Goal: Task Accomplishment & Management: Manage account settings

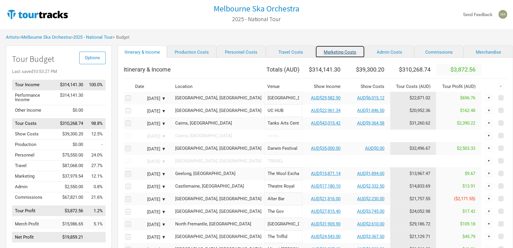
click at [319, 52] on link "Marketing Costs" at bounding box center [339, 51] width 49 height 12
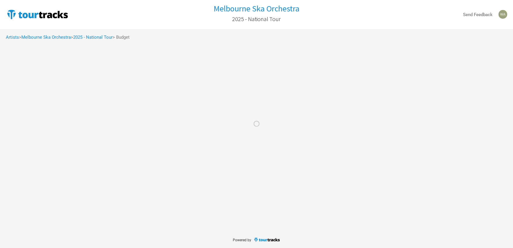
select select "% of Gross"
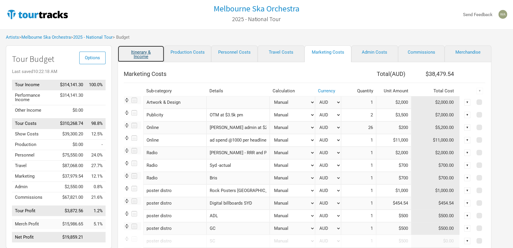
click at [147, 57] on link "Itinerary & Income" at bounding box center [141, 53] width 47 height 17
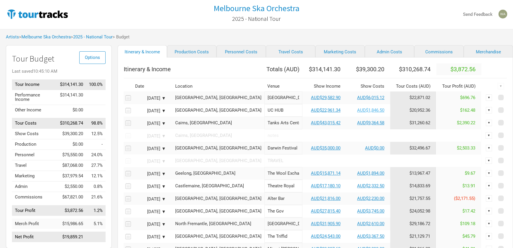
scroll to position [9, 0]
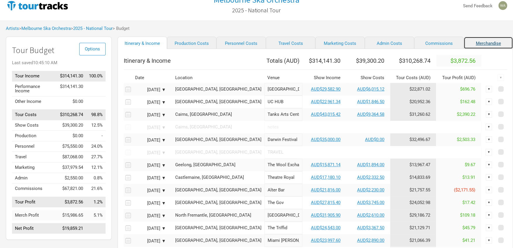
click at [464, 43] on link "Merchandise" at bounding box center [488, 43] width 49 height 12
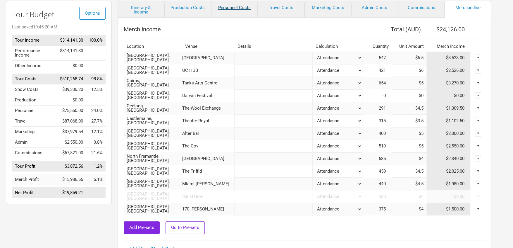
scroll to position [45, 0]
click at [138, 11] on link "Itinerary & Income" at bounding box center [141, 9] width 47 height 17
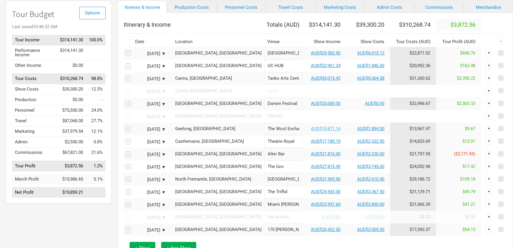
scroll to position [34, 0]
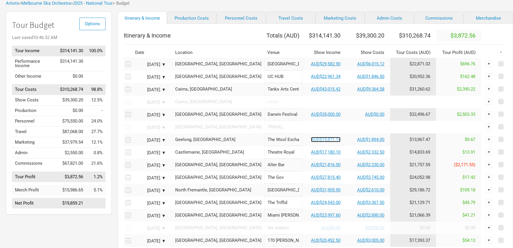
click at [311, 142] on link "AUD$15,871.14" at bounding box center [326, 139] width 30 height 5
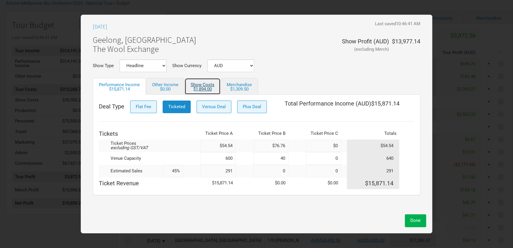
click at [204, 89] on div "$1,894.00" at bounding box center [203, 89] width 24 height 4
select select "Show Tickets"
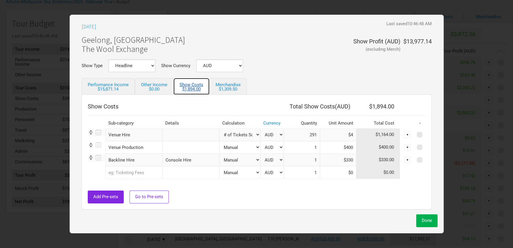
scroll to position [36, 0]
click at [234, 87] on div "$1,309.50" at bounding box center [228, 89] width 25 height 4
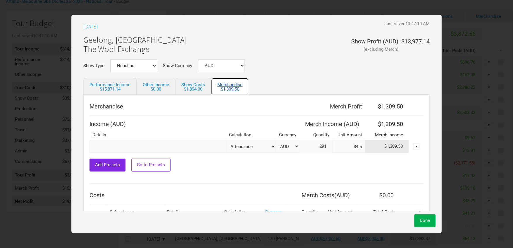
scroll to position [44, 0]
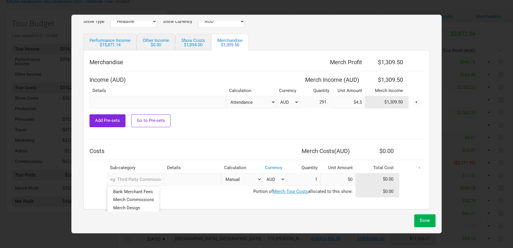
click at [147, 179] on input "text" at bounding box center [135, 179] width 57 height 13
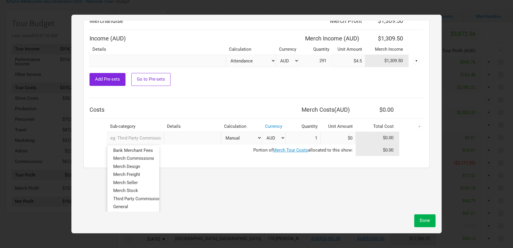
scroll to position [86, 0]
click at [193, 101] on td at bounding box center [257, 100] width 334 height 6
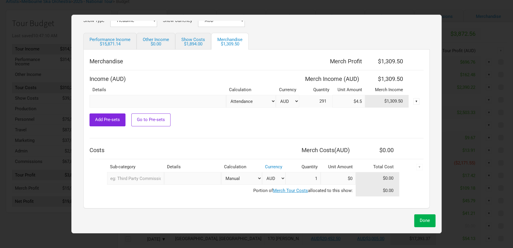
scroll to position [44, 0]
click at [109, 45] on div "$15,871.14" at bounding box center [110, 45] width 41 height 4
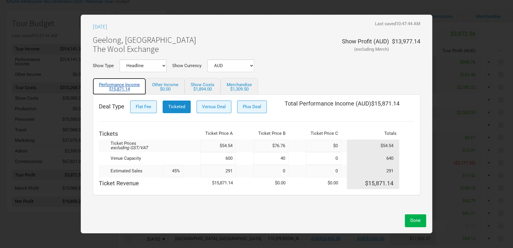
scroll to position [37, 0]
click at [414, 221] on span "Done" at bounding box center [415, 219] width 10 height 5
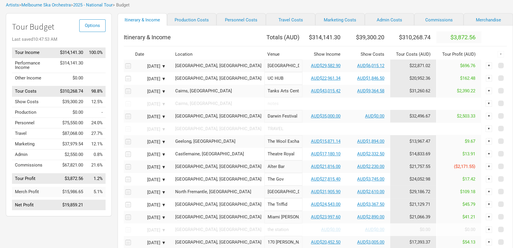
scroll to position [32, 0]
click at [224, 21] on link "Personnel Costs" at bounding box center [241, 20] width 49 height 12
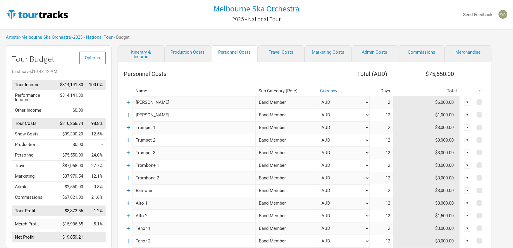
click at [129, 116] on link "+" at bounding box center [128, 115] width 4 height 8
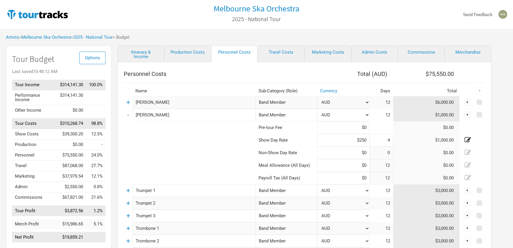
drag, startPoint x: 128, startPoint y: 117, endPoint x: 165, endPoint y: 87, distance: 47.1
click at [128, 117] on link "-" at bounding box center [128, 115] width 2 height 8
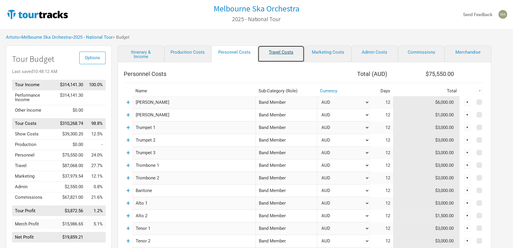
click at [283, 52] on link "Travel Costs" at bounding box center [281, 53] width 47 height 17
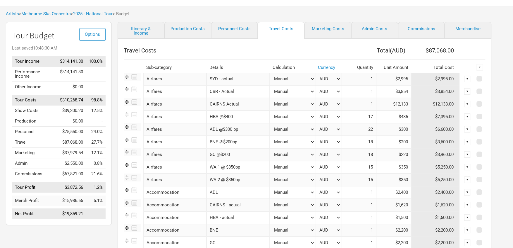
scroll to position [25, 0]
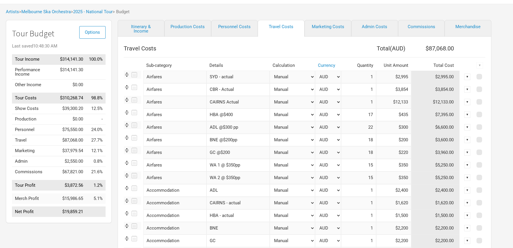
drag, startPoint x: 236, startPoint y: 78, endPoint x: 218, endPoint y: 77, distance: 18.5
click at [218, 77] on input "SYD - actual" at bounding box center [238, 77] width 63 height 13
click at [238, 92] on input "CBR - Actual" at bounding box center [238, 89] width 63 height 13
click at [241, 104] on input "CAIRNS Actual" at bounding box center [238, 102] width 63 height 13
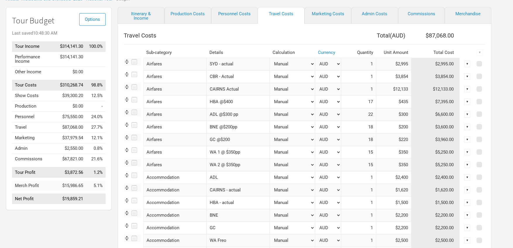
scroll to position [40, 0]
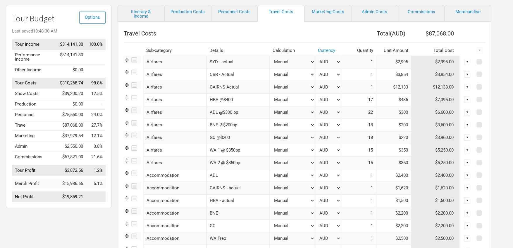
click at [233, 99] on input "HBA @$400" at bounding box center [238, 99] width 63 height 13
drag, startPoint x: 233, startPoint y: 99, endPoint x: 226, endPoint y: 99, distance: 6.7
click at [225, 99] on input "HBA @$400 - actual" at bounding box center [238, 99] width 63 height 13
click at [258, 101] on input "HBA @$435 actual" at bounding box center [238, 99] width 63 height 13
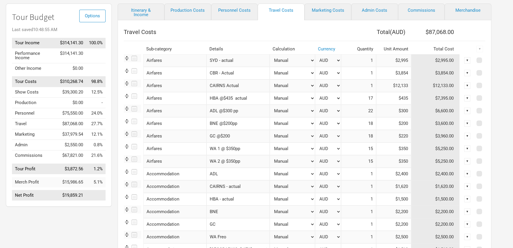
click at [257, 99] on input "HBA @$435 actual" at bounding box center [238, 98] width 63 height 13
type input "HBA @$435 actual"
drag, startPoint x: 447, startPoint y: 97, endPoint x: 436, endPoint y: 97, distance: 11.4
click at [436, 97] on td "$7,395.00" at bounding box center [435, 98] width 49 height 13
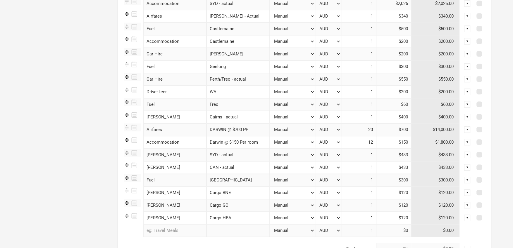
scroll to position [313, 0]
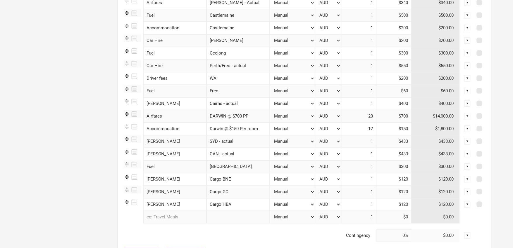
click at [467, 140] on div "▼" at bounding box center [467, 141] width 6 height 6
click at [441, 158] on link "Allocate to Shows" at bounding box center [449, 160] width 36 height 4
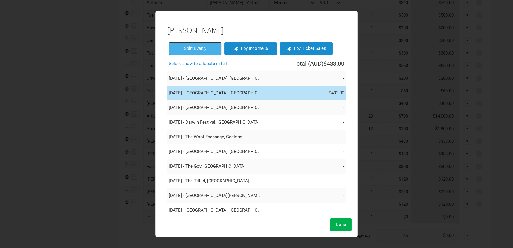
click at [201, 47] on span "Split Evenly" at bounding box center [195, 48] width 23 height 5
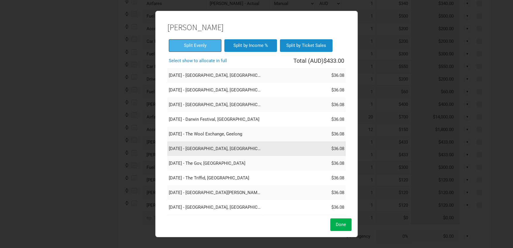
scroll to position [0, 0]
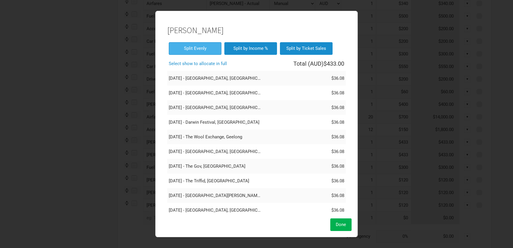
drag, startPoint x: 344, startPoint y: 226, endPoint x: 351, endPoint y: 219, distance: 9.9
click at [344, 226] on span "Done" at bounding box center [341, 223] width 10 height 5
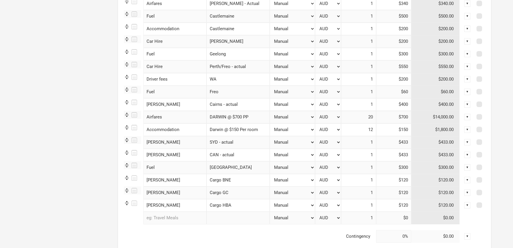
click at [468, 142] on div "▼" at bounding box center [467, 142] width 6 height 6
click at [451, 162] on link "Allocate to Shows" at bounding box center [449, 161] width 36 height 4
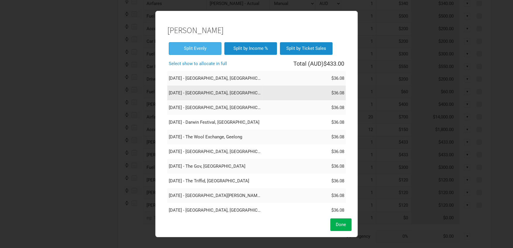
click at [224, 93] on td "[DATE] - [GEOGRAPHIC_DATA], [GEOGRAPHIC_DATA]" at bounding box center [214, 92] width 95 height 15
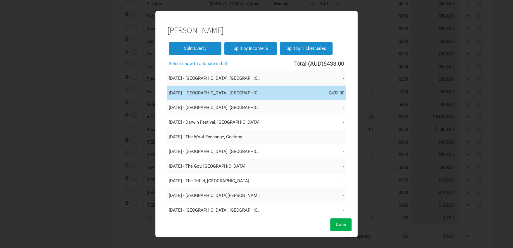
click at [342, 224] on span "Done" at bounding box center [341, 223] width 10 height 5
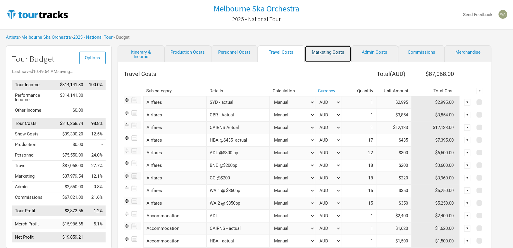
click at [335, 53] on link "Marketing Costs" at bounding box center [328, 53] width 47 height 17
select select "% of Gross"
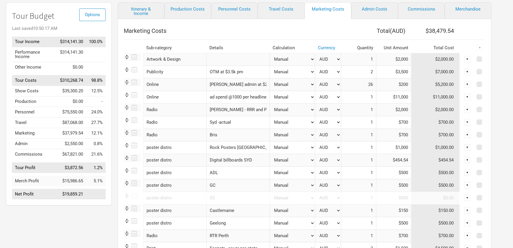
scroll to position [50, 0]
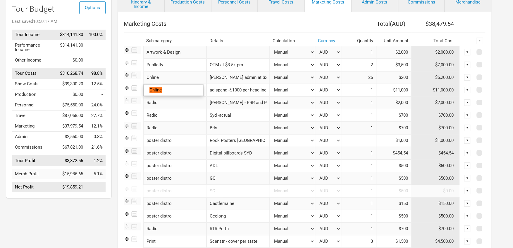
drag, startPoint x: 207, startPoint y: 78, endPoint x: 262, endPoint y: 80, distance: 55.6
click at [262, 80] on tr "Online 1 result. Use up and down arrow keys to navigate. Online [PERSON_NAME] a…" at bounding box center [305, 77] width 362 height 13
click at [257, 78] on input "[PERSON_NAME] admin at $200pw" at bounding box center [238, 77] width 63 height 13
drag, startPoint x: 398, startPoint y: 77, endPoint x: 415, endPoint y: 78, distance: 17.3
click at [415, 78] on tr "Online 1 selection [PERSON_NAME] admin at $200pw Manual # of Shows # of Show Da…" at bounding box center [305, 77] width 362 height 13
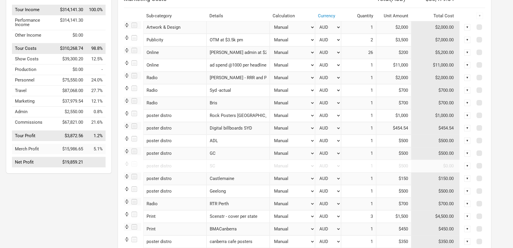
scroll to position [75, 0]
click at [387, 49] on input "$200" at bounding box center [393, 52] width 35 height 13
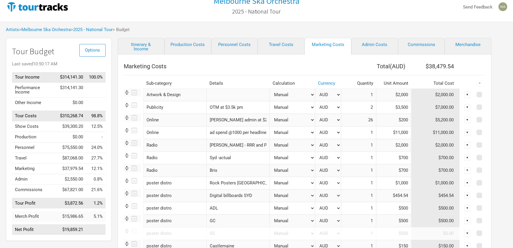
scroll to position [7, 0]
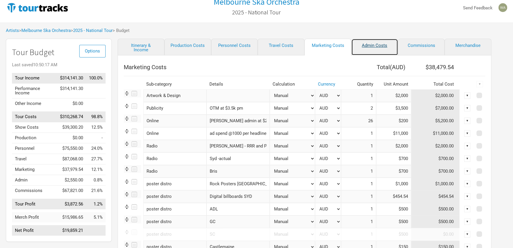
click at [369, 45] on link "Admin Costs" at bounding box center [374, 47] width 47 height 17
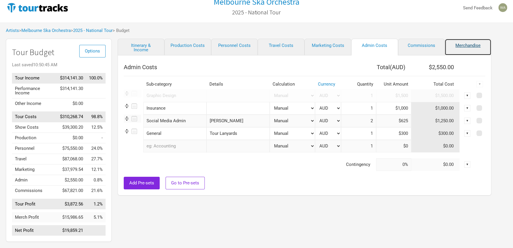
click at [466, 44] on link "Merchandise" at bounding box center [468, 47] width 47 height 17
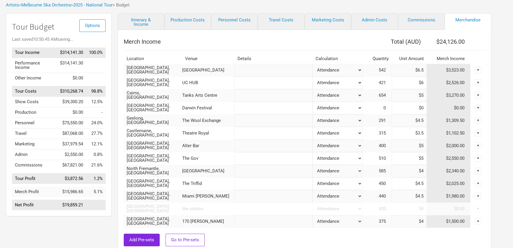
scroll to position [65, 0]
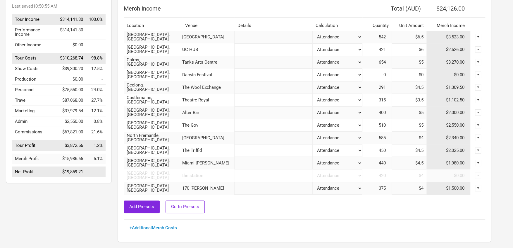
drag, startPoint x: 424, startPoint y: 113, endPoint x: 418, endPoint y: 122, distance: 10.5
click at [423, 114] on input "$5" at bounding box center [409, 112] width 35 height 13
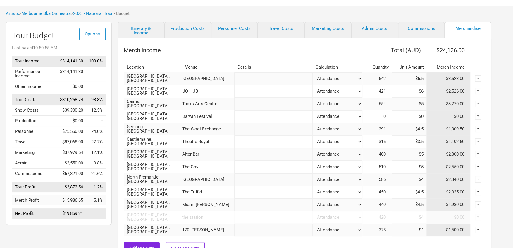
scroll to position [20, 0]
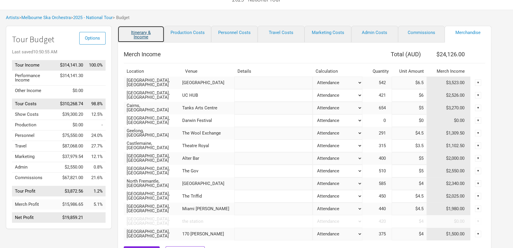
click at [154, 35] on link "Itinerary & Income" at bounding box center [141, 34] width 47 height 17
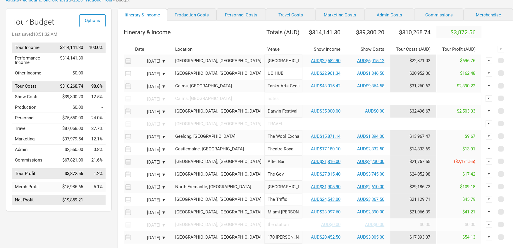
scroll to position [44, 0]
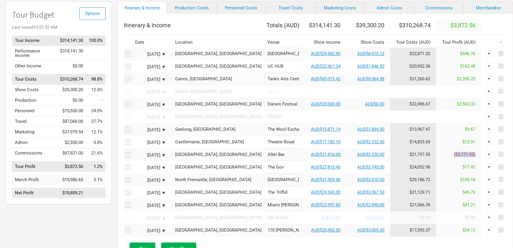
drag, startPoint x: 455, startPoint y: 159, endPoint x: 425, endPoint y: 160, distance: 29.9
click at [437, 160] on td "($2,171.55)" at bounding box center [459, 154] width 45 height 13
click at [324, 161] on td "AUD$21,816.00" at bounding box center [325, 154] width 44 height 13
click at [311, 157] on link "AUD$21,816.00" at bounding box center [326, 154] width 30 height 5
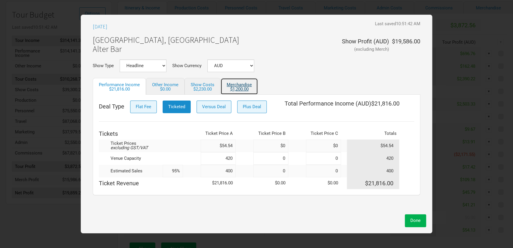
click at [242, 86] on link "Merchandise $1,200.00" at bounding box center [239, 86] width 37 height 17
select select "% of Gross Show Merch"
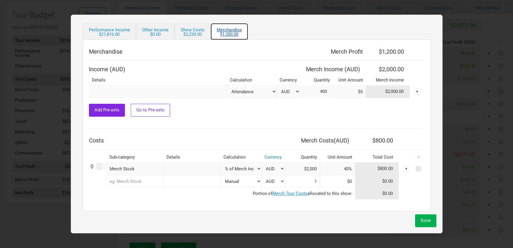
scroll to position [57, 0]
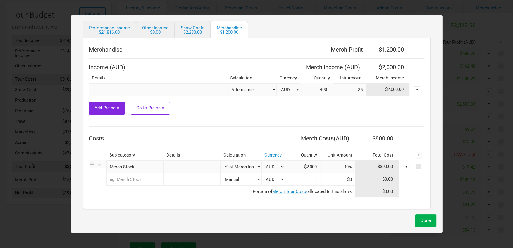
drag, startPoint x: 335, startPoint y: 165, endPoint x: 345, endPoint y: 165, distance: 9.7
click at [345, 165] on input "40%" at bounding box center [337, 166] width 35 height 13
click at [328, 182] on input at bounding box center [337, 179] width 35 height 13
type input "$0"
drag, startPoint x: 399, startPoint y: 50, endPoint x: 364, endPoint y: 57, distance: 35.6
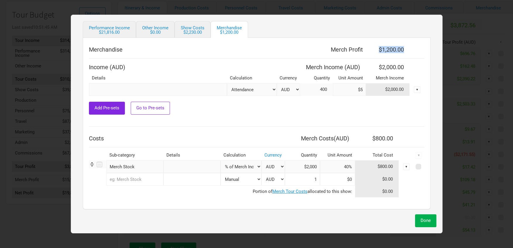
click at [369, 50] on th "$1,200.00" at bounding box center [388, 50] width 44 height 12
drag, startPoint x: 396, startPoint y: 47, endPoint x: 399, endPoint y: 51, distance: 5.0
click at [396, 48] on th "$1,200.00" at bounding box center [388, 50] width 44 height 12
drag, startPoint x: 400, startPoint y: 51, endPoint x: 376, endPoint y: 50, distance: 24.0
click at [376, 50] on th "$1,200.00" at bounding box center [388, 50] width 44 height 12
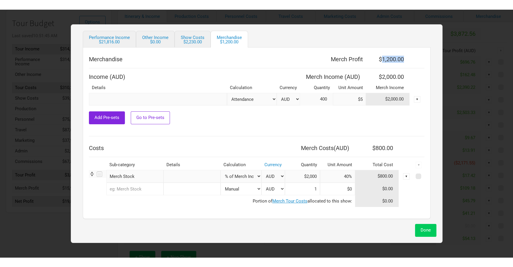
scroll to position [44, 0]
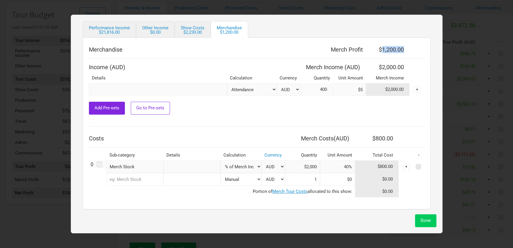
click at [421, 222] on span "Done" at bounding box center [426, 219] width 10 height 5
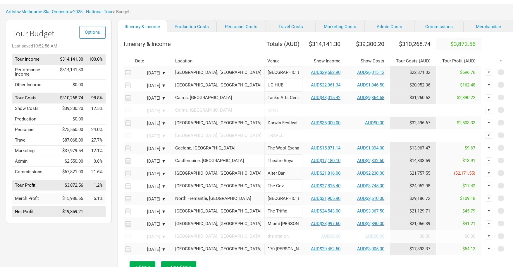
scroll to position [27, 0]
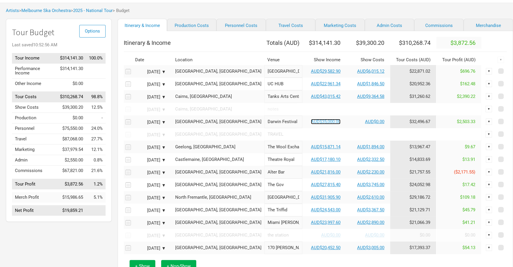
click at [311, 124] on link "AUD$35,000.00" at bounding box center [326, 121] width 30 height 5
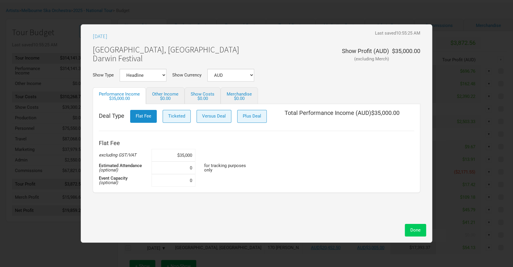
click at [422, 229] on button "Done" at bounding box center [415, 230] width 21 height 13
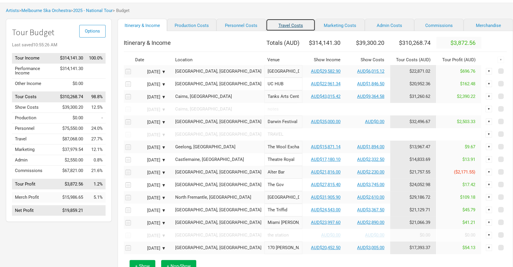
click at [288, 26] on link "Travel Costs" at bounding box center [290, 25] width 49 height 12
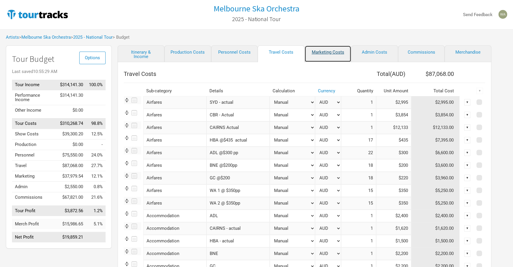
click at [335, 54] on link "Marketing Costs" at bounding box center [328, 53] width 47 height 17
select select "% of Gross"
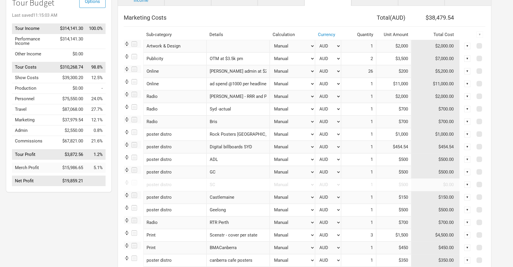
scroll to position [58, 0]
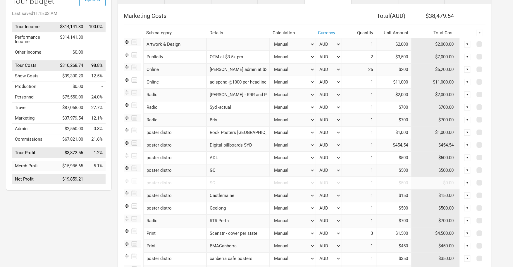
click at [469, 120] on div "▼" at bounding box center [467, 119] width 6 height 6
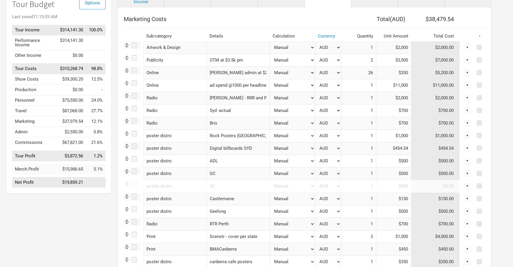
scroll to position [54, 0]
click at [223, 121] on input "Bris" at bounding box center [238, 123] width 63 height 13
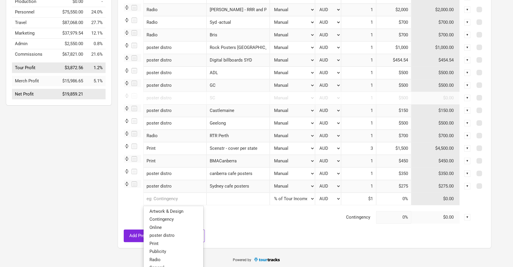
click at [171, 200] on input "text" at bounding box center [174, 198] width 63 height 13
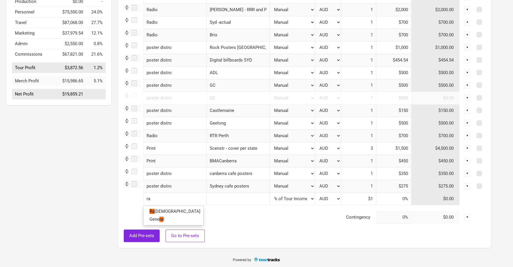
type input "rad"
type input "radi"
type input "radio"
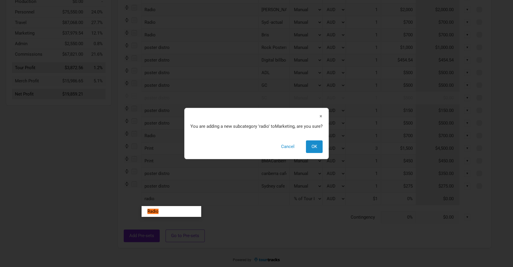
click at [230, 203] on tr "radio 1 result. Use up and down arrow keys to navigate. Radio × You are adding …" at bounding box center [305, 198] width 362 height 13
click at [292, 146] on button "Cancel" at bounding box center [288, 146] width 25 height 13
select select "% of Gross"
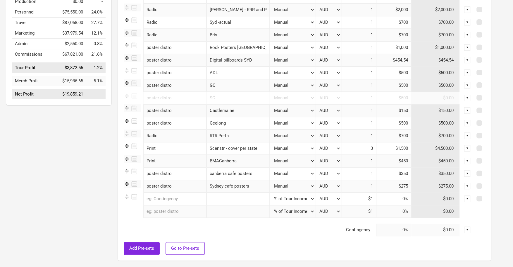
type input "$314,141.3"
click at [173, 196] on input "text" at bounding box center [174, 198] width 63 height 13
type input "rad"
type input "radi"
type input "radio"
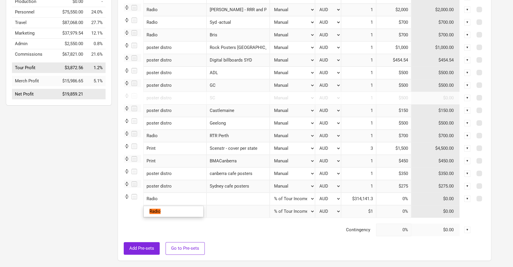
select select "% of Gross"
click at [215, 200] on input "text" at bounding box center [238, 198] width 63 height 13
type input "GC - split with BNE $1k total"
click at [282, 201] on select "Manual # of Shows # of Show Days # of Non-Show Days # of Days # of Tickets Sold…" at bounding box center [292, 198] width 45 height 13
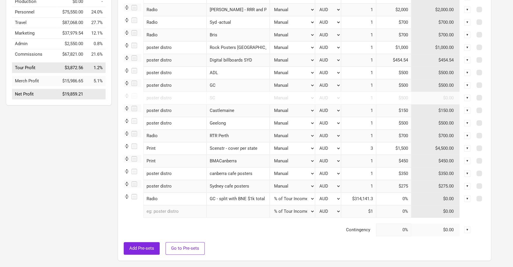
scroll to position [0, 0]
select select "Manual"
type input "1"
type input "$0"
click at [397, 200] on input at bounding box center [393, 198] width 35 height 13
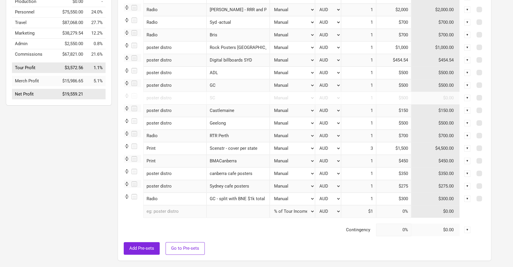
type input "$300"
click at [469, 197] on div "▼" at bounding box center [467, 198] width 6 height 6
click at [459, 217] on link "Allocate to Shows" at bounding box center [449, 218] width 36 height 4
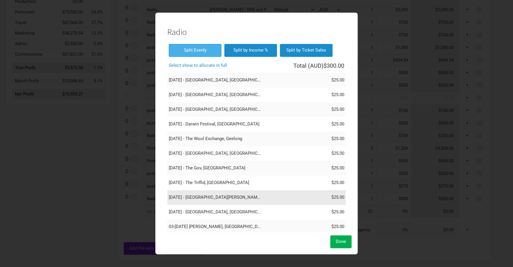
click at [230, 200] on td "[DATE] - [GEOGRAPHIC_DATA][PERSON_NAME], [GEOGRAPHIC_DATA]" at bounding box center [214, 197] width 95 height 15
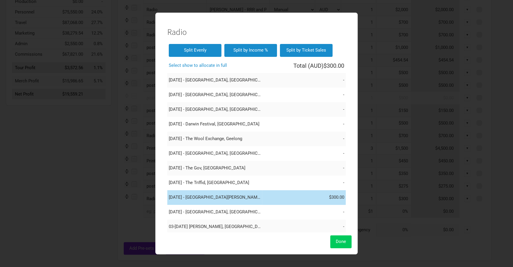
click at [342, 236] on button "Done" at bounding box center [340, 241] width 21 height 13
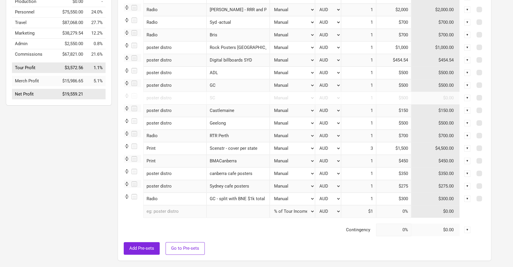
click at [127, 195] on img at bounding box center [127, 196] width 6 height 6
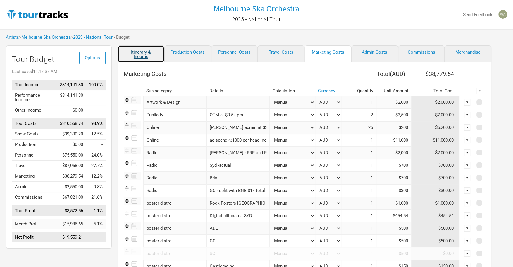
click at [147, 53] on link "Itinerary & Income" at bounding box center [141, 53] width 47 height 17
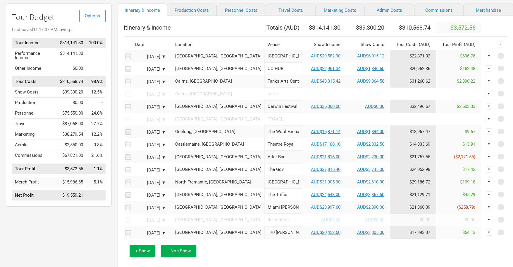
scroll to position [45, 0]
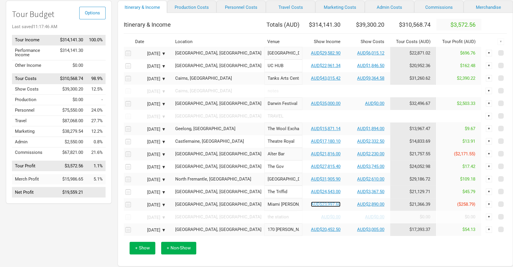
click at [311, 207] on link "AUD$23,997.60" at bounding box center [326, 203] width 30 height 5
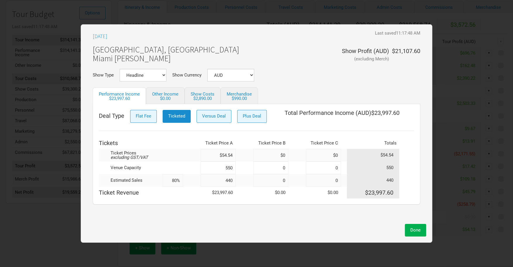
drag, startPoint x: 235, startPoint y: 181, endPoint x: 230, endPoint y: 181, distance: 5.3
click at [230, 181] on input "440" at bounding box center [218, 180] width 35 height 13
type input "445"
type input "81%"
type input "445"
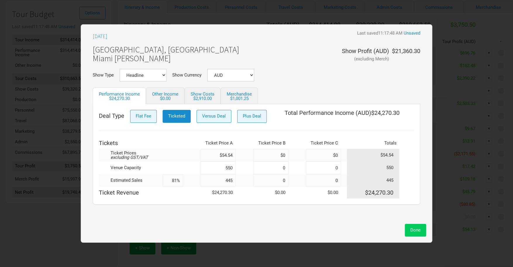
click at [417, 230] on span "Done" at bounding box center [415, 229] width 10 height 5
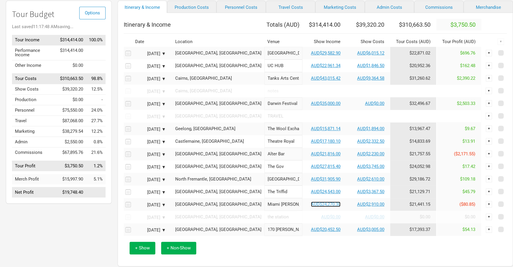
click at [311, 207] on link "AUD$24,270.30" at bounding box center [326, 203] width 30 height 5
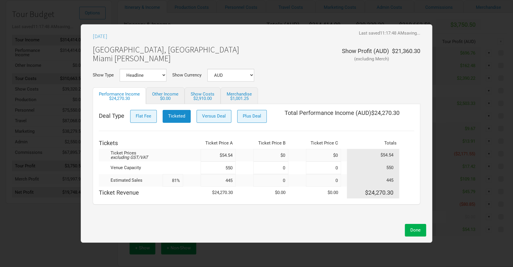
click at [235, 181] on input "445" at bounding box center [218, 180] width 35 height 13
type input "446"
click at [418, 227] on button "Done" at bounding box center [415, 230] width 21 height 13
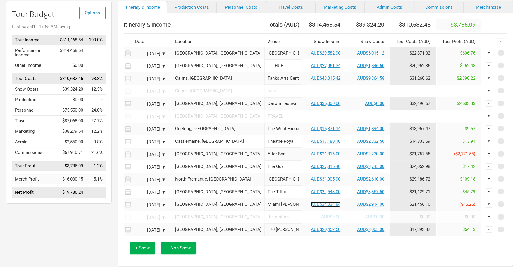
click at [311, 207] on link "AUD$24,324.84" at bounding box center [326, 203] width 30 height 5
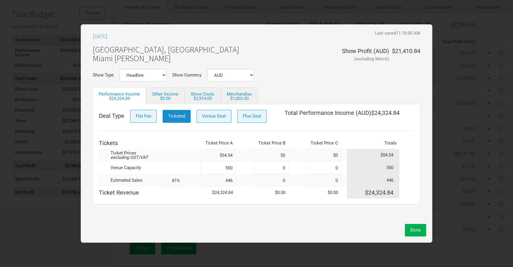
click at [233, 180] on input "446" at bounding box center [218, 180] width 35 height 13
type input "44"
type input "8%"
type input "447"
type input "81%"
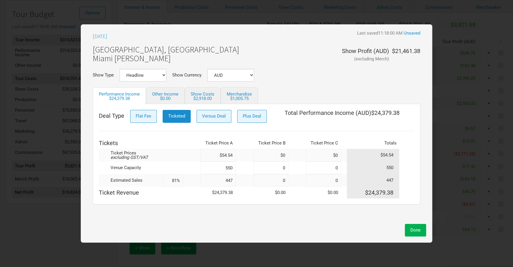
type input "447"
click at [418, 230] on span "Done" at bounding box center [415, 229] width 10 height 5
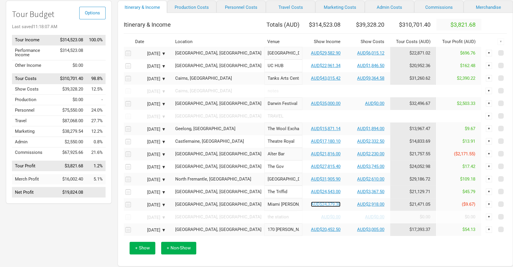
click at [311, 207] on link "AUD$24,379.38" at bounding box center [326, 203] width 30 height 5
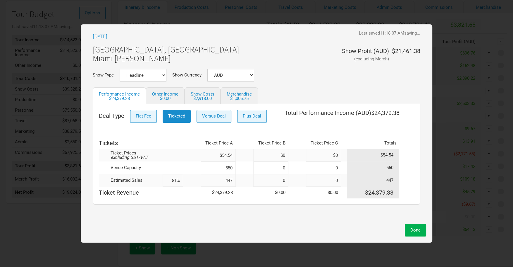
click at [233, 180] on input "447" at bounding box center [218, 180] width 35 height 13
type input "4"
type input "1%"
type input "450"
type input "82%"
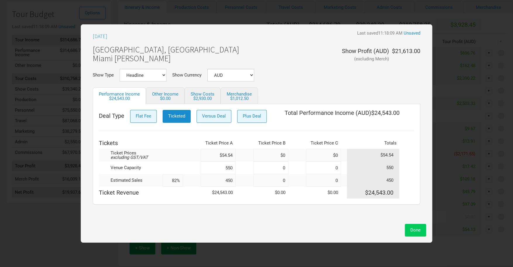
type input "450"
click at [420, 229] on span "Done" at bounding box center [415, 229] width 10 height 5
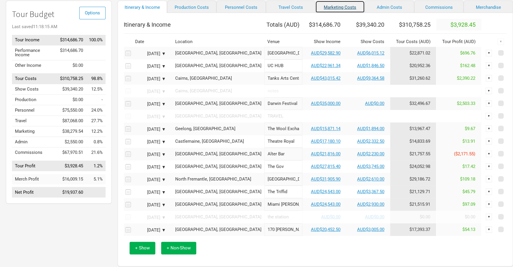
click at [335, 8] on link "Marketing Costs" at bounding box center [339, 7] width 49 height 12
select select "% of Gross"
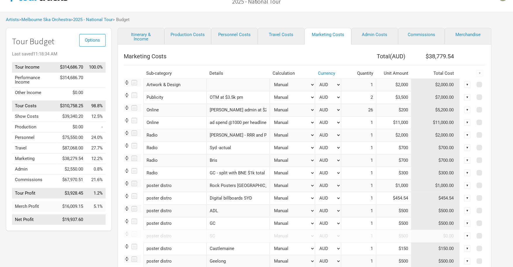
scroll to position [18, 0]
click at [467, 160] on div "▼" at bounding box center [467, 160] width 6 height 6
click at [454, 177] on link "Allocate to Shows" at bounding box center [449, 179] width 36 height 4
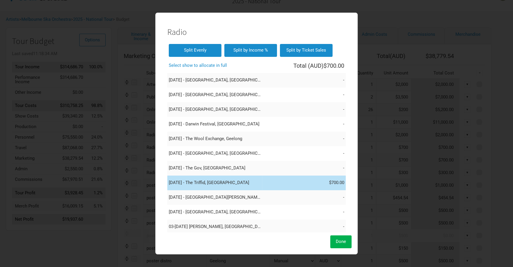
click at [257, 178] on td "[DATE] - The Triffid, [GEOGRAPHIC_DATA]" at bounding box center [214, 182] width 95 height 15
click at [343, 246] on button "Done" at bounding box center [340, 241] width 21 height 13
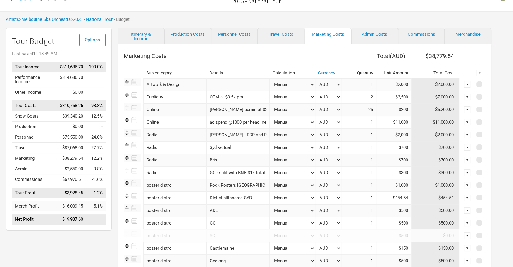
click at [234, 162] on input "Bris" at bounding box center [238, 160] width 63 height 13
click at [248, 158] on input "Bris - actual" at bounding box center [238, 160] width 63 height 13
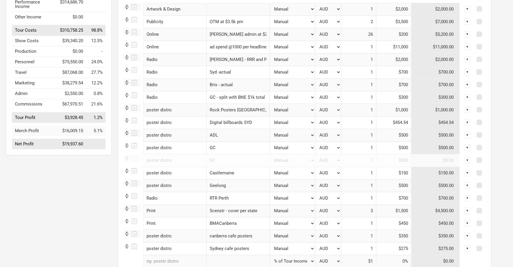
scroll to position [95, 0]
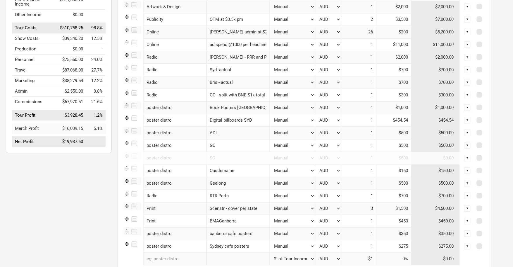
type input "Bris - actual"
click at [227, 147] on input "GC" at bounding box center [238, 145] width 63 height 13
click at [246, 185] on input "Geelong" at bounding box center [238, 183] width 63 height 13
click at [465, 183] on div "▼" at bounding box center [467, 183] width 6 height 6
click at [439, 222] on link "Delete" at bounding box center [449, 223] width 36 height 4
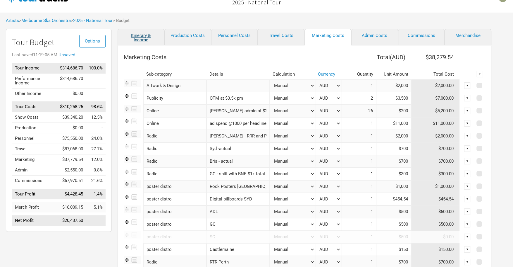
scroll to position [0, 0]
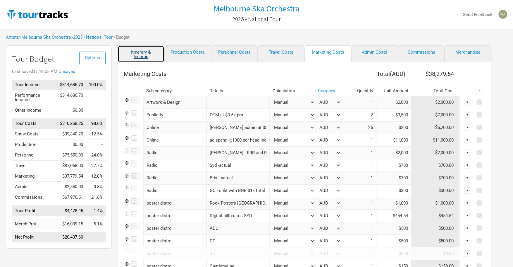
click at [140, 55] on link "Itinerary & Income" at bounding box center [141, 53] width 47 height 17
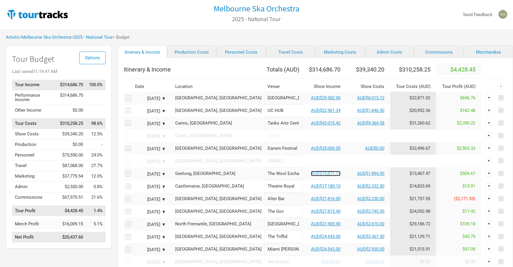
click at [311, 176] on link "AUD$15,871.14" at bounding box center [326, 173] width 30 height 5
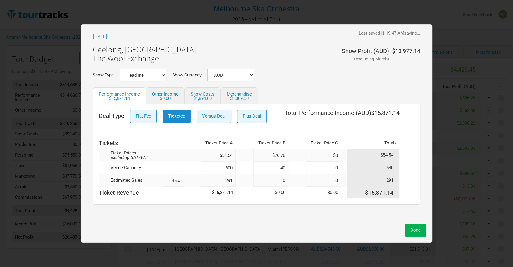
drag, startPoint x: 230, startPoint y: 180, endPoint x: 233, endPoint y: 180, distance: 2.9
click at [230, 180] on input "291" at bounding box center [218, 180] width 35 height 13
click at [233, 180] on input "291" at bounding box center [218, 180] width 35 height 13
type input "2"
type input "0%"
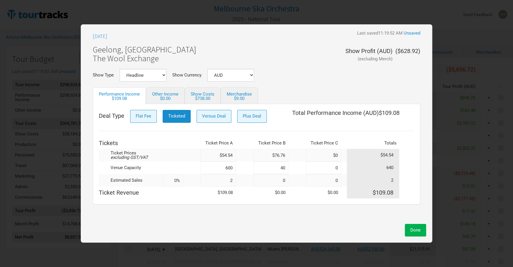
type input "25"
type input "4%"
type input "250"
type input "39%"
type input "250"
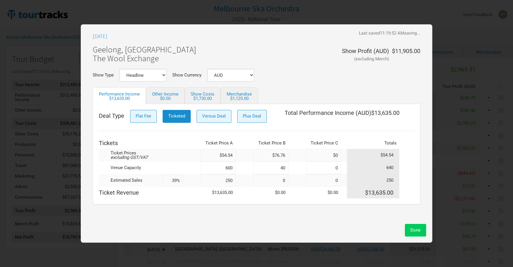
click at [416, 233] on button "Done" at bounding box center [415, 230] width 21 height 13
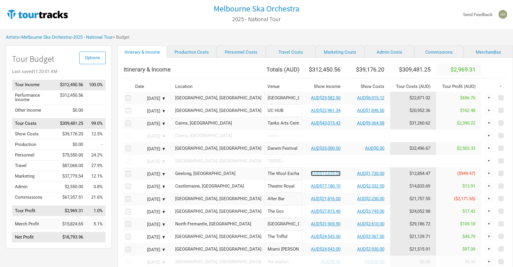
click at [311, 176] on link "AUD$13,635.00" at bounding box center [326, 173] width 30 height 5
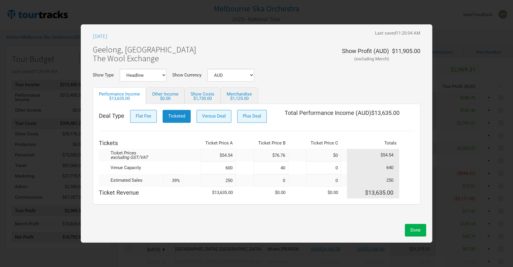
drag, startPoint x: 232, startPoint y: 180, endPoint x: 238, endPoint y: 179, distance: 6.2
click at [228, 181] on input "250" at bounding box center [218, 180] width 35 height 13
type input "27"
type input "4%"
type input "270"
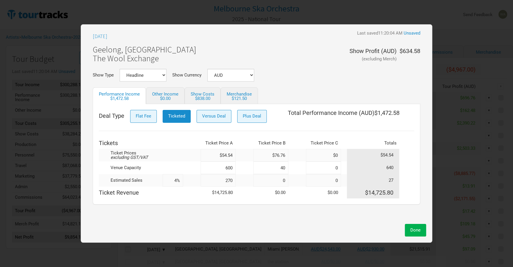
type input "42%"
click at [415, 233] on button "Done" at bounding box center [415, 230] width 21 height 13
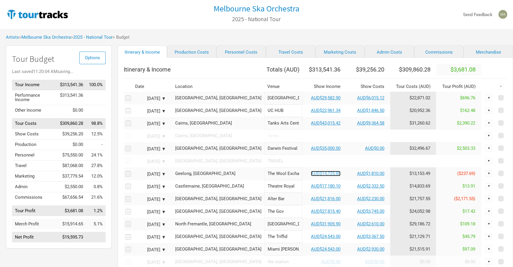
click at [311, 176] on link "AUD$14,725.80" at bounding box center [326, 173] width 30 height 5
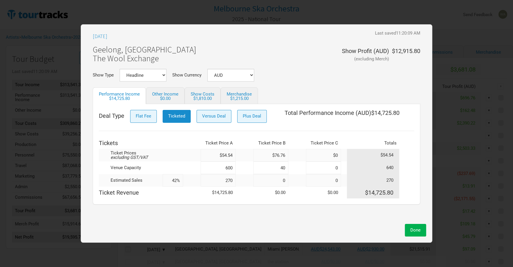
drag, startPoint x: 234, startPoint y: 181, endPoint x: 230, endPoint y: 181, distance: 4.4
click at [230, 181] on input "270" at bounding box center [218, 180] width 35 height 13
type input "275"
type input "43%"
click at [416, 231] on span "Done" at bounding box center [415, 229] width 10 height 5
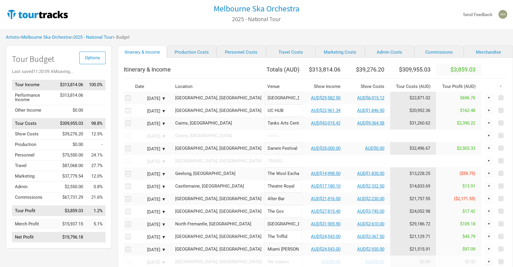
click at [304, 180] on td "AUD$14,998.50" at bounding box center [325, 173] width 44 height 13
click at [311, 176] on link "AUD$14,998.50" at bounding box center [326, 173] width 30 height 5
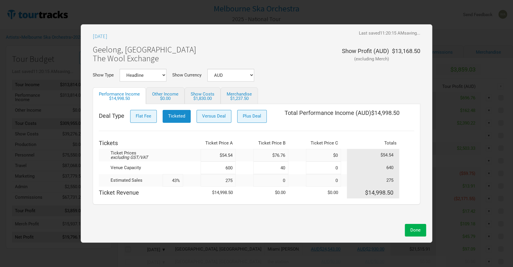
click at [236, 180] on td at bounding box center [245, 180] width 18 height 13
click at [234, 180] on input "275" at bounding box center [218, 180] width 35 height 13
type input "27"
type input "4%"
type input "276"
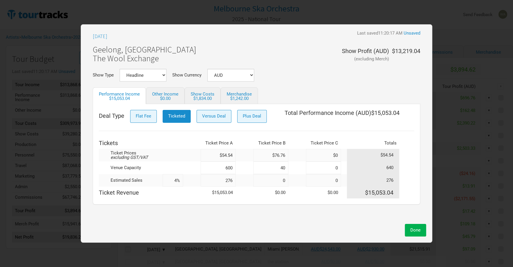
type input "43%"
type input "276"
click at [420, 229] on span "Done" at bounding box center [415, 229] width 10 height 5
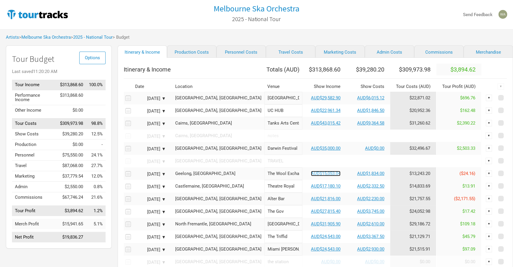
click at [311, 176] on link "AUD$15,053.04" at bounding box center [326, 173] width 30 height 5
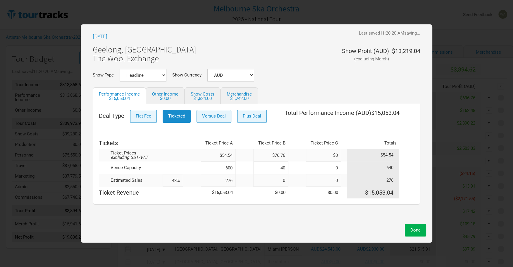
click at [234, 180] on input "276" at bounding box center [218, 180] width 35 height 13
type input "280"
type input "44%"
type input "280"
drag, startPoint x: 426, startPoint y: 237, endPoint x: 419, endPoint y: 229, distance: 10.1
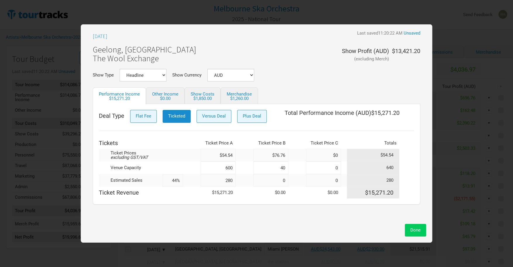
click at [426, 237] on div "[DATE] Last saved 11:20:22 AM Unsaved [GEOGRAPHIC_DATA], [GEOGRAPHIC_DATA] The …" at bounding box center [257, 133] width 352 height 218
click at [419, 229] on span "Done" at bounding box center [415, 229] width 10 height 5
